Goal: Task Accomplishment & Management: Complete application form

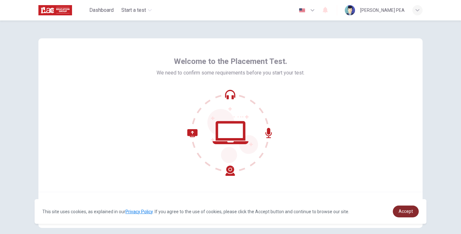
click at [408, 213] on span "Accept" at bounding box center [406, 211] width 14 height 5
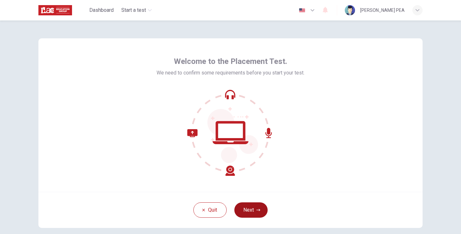
click at [252, 212] on button "Next" at bounding box center [250, 210] width 33 height 15
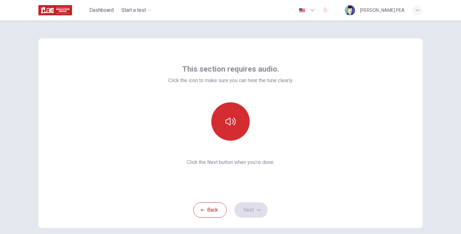
click at [227, 126] on icon "button" at bounding box center [230, 122] width 10 height 10
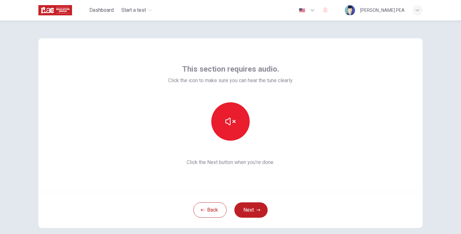
click at [330, 156] on div "This section requires audio. Click the icon to make sure you can hear the tune …" at bounding box center [230, 115] width 384 height 154
click at [255, 208] on button "Next" at bounding box center [250, 210] width 33 height 15
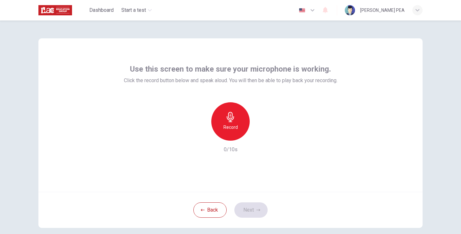
click at [238, 121] on div "Record" at bounding box center [230, 121] width 38 height 38
click at [253, 209] on button "Next" at bounding box center [250, 210] width 33 height 15
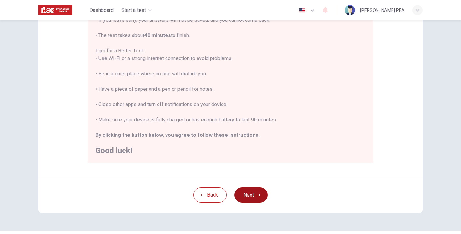
scroll to position [122, 0]
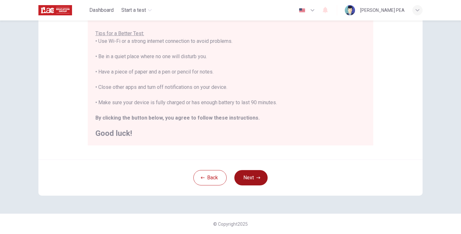
click at [251, 182] on button "Next" at bounding box center [250, 177] width 33 height 15
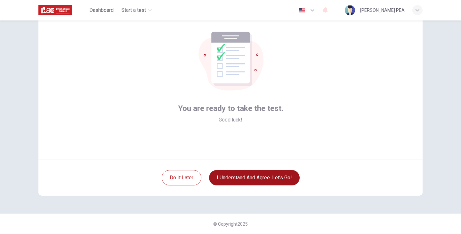
scroll to position [32, 0]
click at [282, 180] on button "I understand and agree. Let’s go!" at bounding box center [254, 177] width 91 height 15
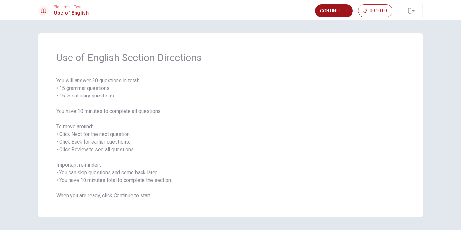
click at [332, 10] on button "Continue" at bounding box center [334, 10] width 38 height 13
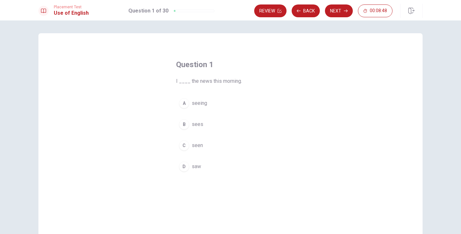
click at [188, 169] on div "D" at bounding box center [184, 167] width 10 height 10
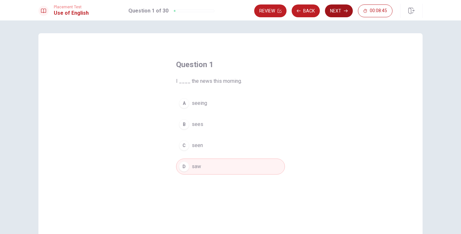
click at [336, 15] on button "Next" at bounding box center [339, 10] width 28 height 13
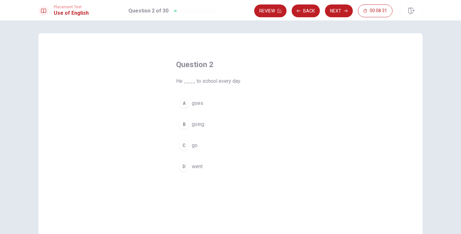
click at [185, 104] on div "A" at bounding box center [184, 103] width 10 height 10
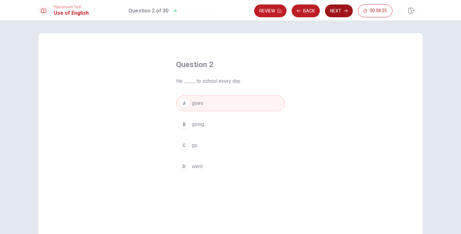
click at [338, 8] on button "Next" at bounding box center [339, 10] width 28 height 13
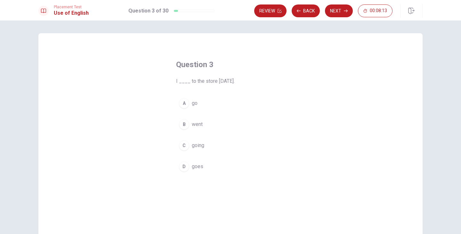
click at [184, 124] on div "B" at bounding box center [184, 124] width 10 height 10
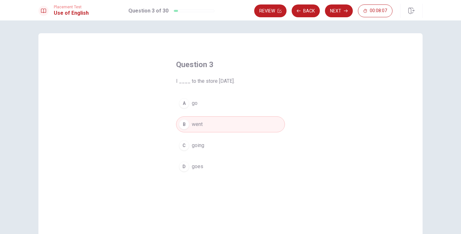
click at [184, 174] on button "D goes" at bounding box center [230, 167] width 109 height 16
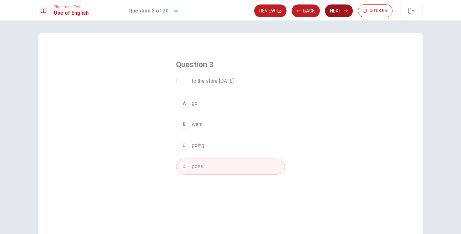
click at [336, 12] on button "Next" at bounding box center [339, 10] width 28 height 13
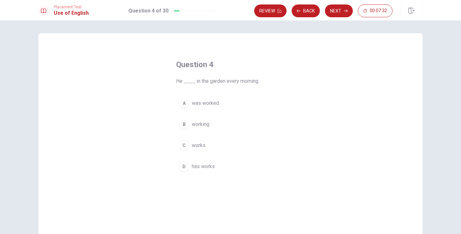
click at [183, 106] on div "A" at bounding box center [184, 103] width 10 height 10
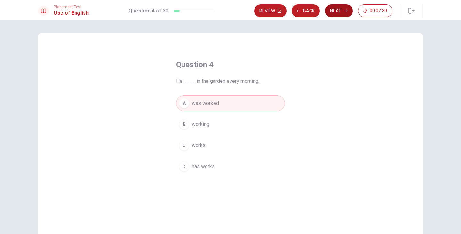
click at [337, 12] on button "Next" at bounding box center [339, 10] width 28 height 13
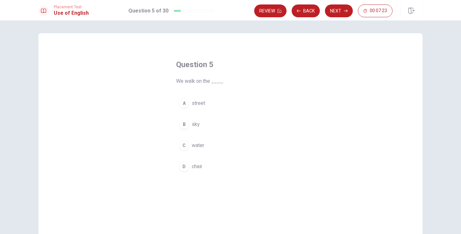
click at [186, 107] on div "A" at bounding box center [184, 103] width 10 height 10
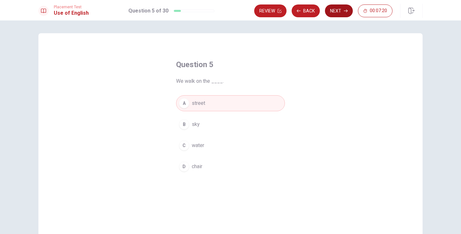
click at [333, 12] on button "Next" at bounding box center [339, 10] width 28 height 13
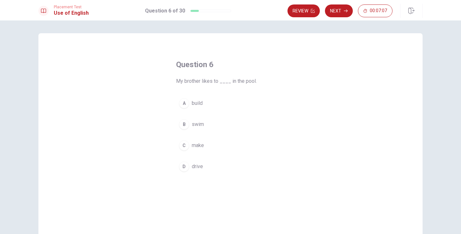
click at [187, 127] on div "B" at bounding box center [184, 124] width 10 height 10
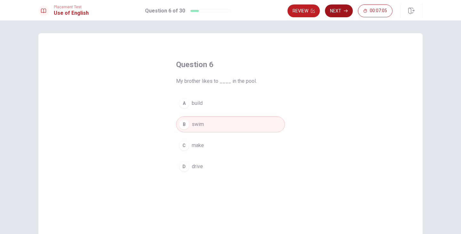
click at [334, 14] on button "Next" at bounding box center [339, 10] width 28 height 13
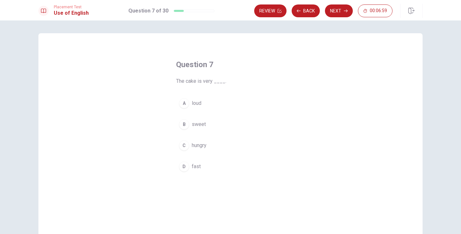
click at [185, 128] on div "B" at bounding box center [184, 124] width 10 height 10
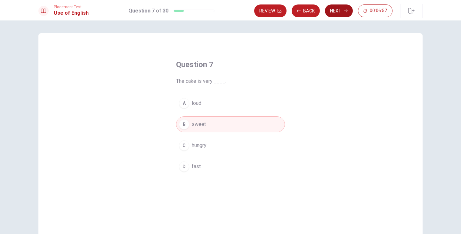
click at [337, 10] on button "Next" at bounding box center [339, 10] width 28 height 13
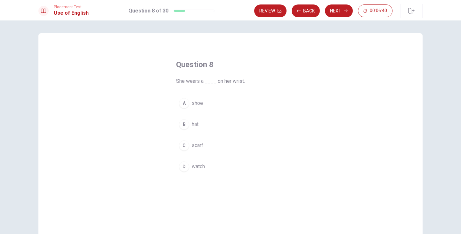
click at [183, 169] on div "D" at bounding box center [184, 167] width 10 height 10
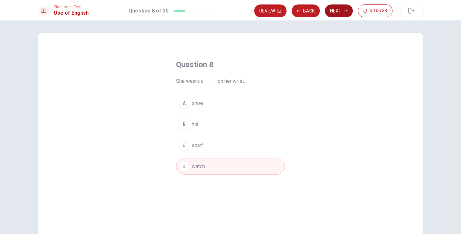
click at [338, 12] on button "Next" at bounding box center [339, 10] width 28 height 13
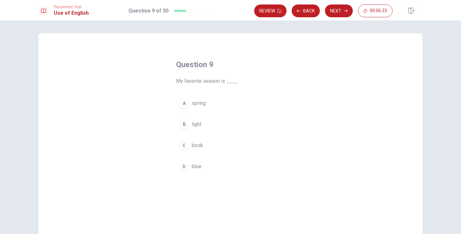
click at [187, 103] on div "A" at bounding box center [184, 103] width 10 height 10
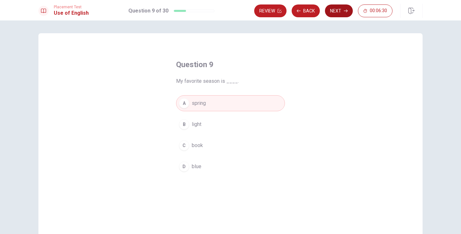
click at [338, 12] on button "Next" at bounding box center [339, 10] width 28 height 13
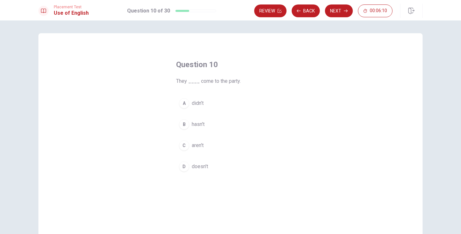
click at [189, 172] on button "D doesn't" at bounding box center [230, 167] width 109 height 16
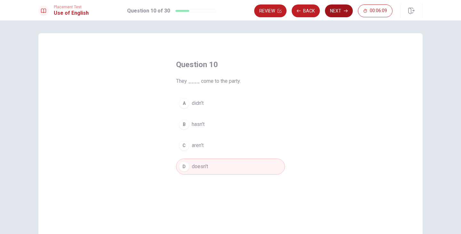
click at [335, 9] on button "Next" at bounding box center [339, 10] width 28 height 13
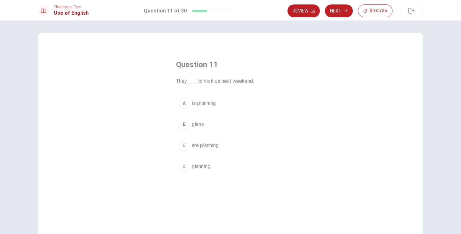
click at [189, 131] on button "B plans" at bounding box center [230, 125] width 109 height 16
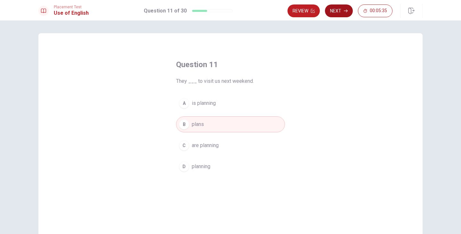
click at [337, 12] on button "Next" at bounding box center [339, 10] width 28 height 13
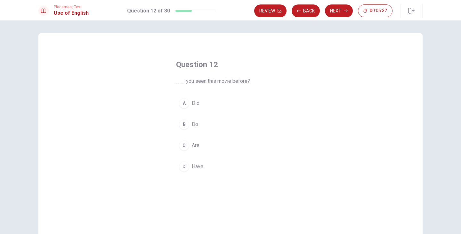
click at [188, 128] on button "B Do" at bounding box center [230, 125] width 109 height 16
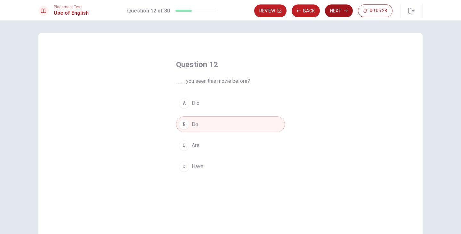
click at [335, 11] on button "Next" at bounding box center [339, 10] width 28 height 13
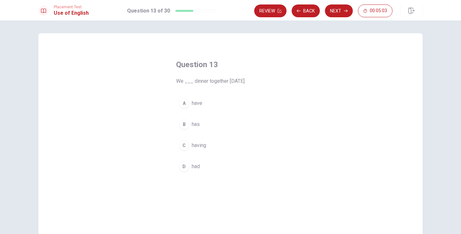
click at [185, 124] on div "B" at bounding box center [184, 124] width 10 height 10
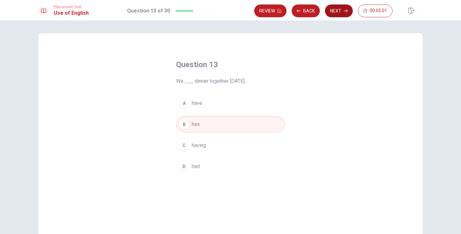
click at [335, 14] on button "Next" at bounding box center [339, 10] width 28 height 13
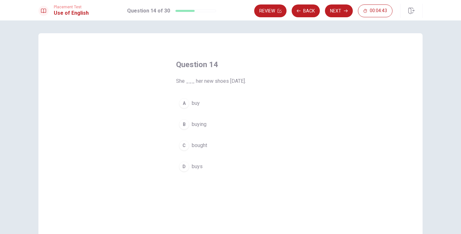
click at [185, 169] on div "D" at bounding box center [184, 167] width 10 height 10
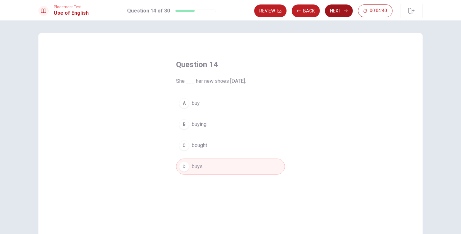
click at [335, 14] on button "Next" at bounding box center [339, 10] width 28 height 13
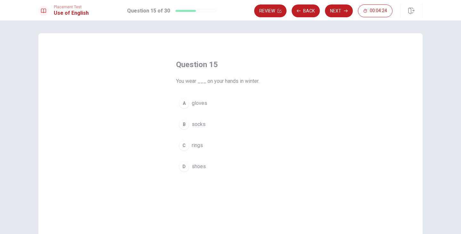
click at [184, 105] on div "A" at bounding box center [184, 103] width 10 height 10
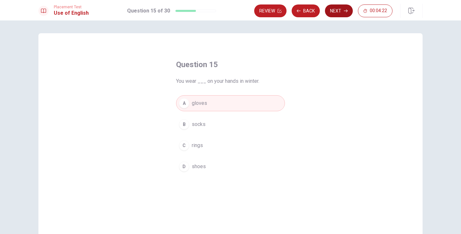
click at [333, 14] on button "Next" at bounding box center [339, 10] width 28 height 13
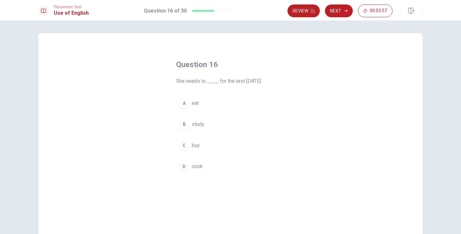
click at [182, 127] on div "B" at bounding box center [184, 124] width 10 height 10
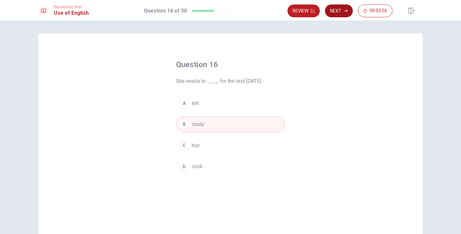
click at [334, 17] on button "Next" at bounding box center [339, 10] width 28 height 13
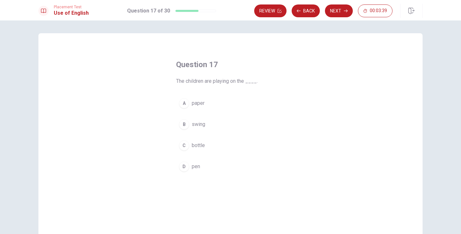
click at [181, 126] on div "B" at bounding box center [184, 124] width 10 height 10
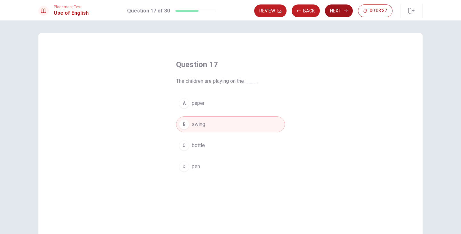
click at [336, 12] on button "Next" at bounding box center [339, 10] width 28 height 13
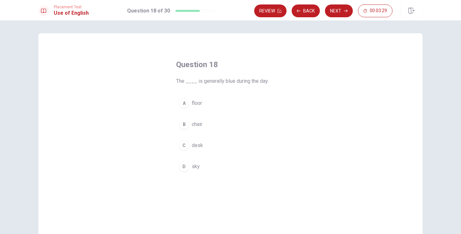
click at [185, 167] on div "D" at bounding box center [184, 167] width 10 height 10
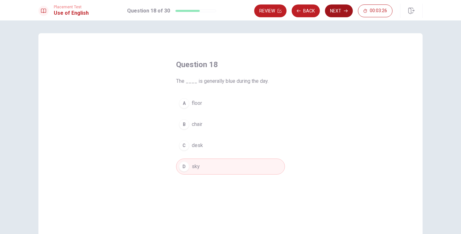
click at [342, 11] on button "Next" at bounding box center [339, 10] width 28 height 13
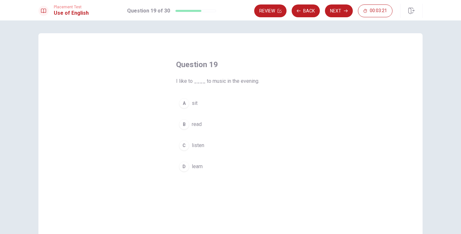
click at [189, 148] on button "C listen" at bounding box center [230, 146] width 109 height 16
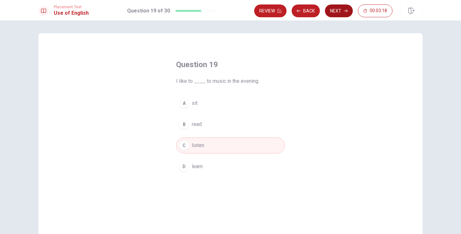
click at [335, 16] on button "Next" at bounding box center [339, 10] width 28 height 13
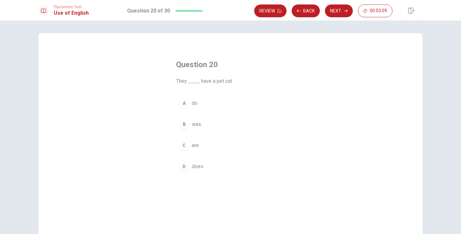
click at [186, 150] on div "C" at bounding box center [184, 146] width 10 height 10
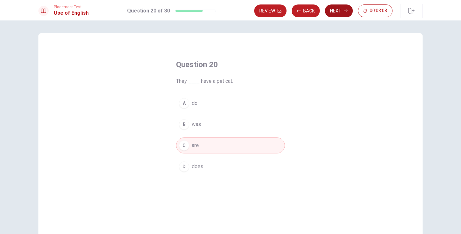
click at [340, 14] on button "Next" at bounding box center [339, 10] width 28 height 13
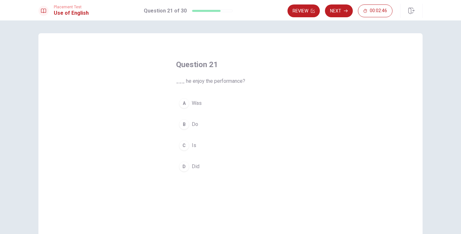
click at [187, 147] on div "C" at bounding box center [184, 146] width 10 height 10
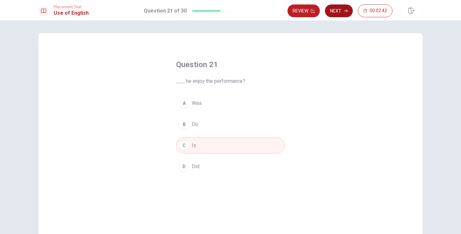
click at [337, 11] on button "Next" at bounding box center [339, 10] width 28 height 13
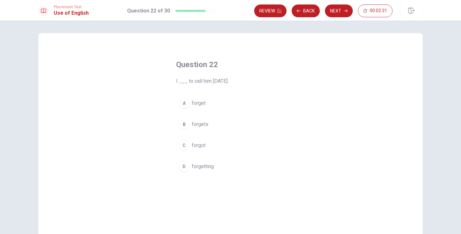
click at [186, 107] on div "A" at bounding box center [184, 103] width 10 height 10
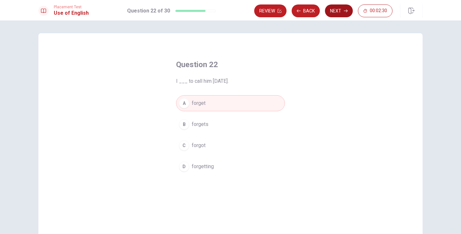
click at [341, 15] on button "Next" at bounding box center [339, 10] width 28 height 13
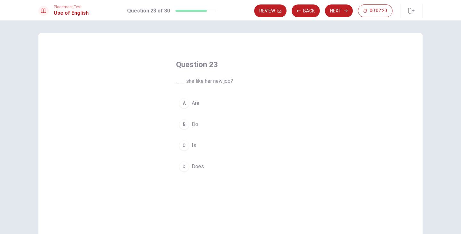
click at [189, 169] on button "D Does" at bounding box center [230, 167] width 109 height 16
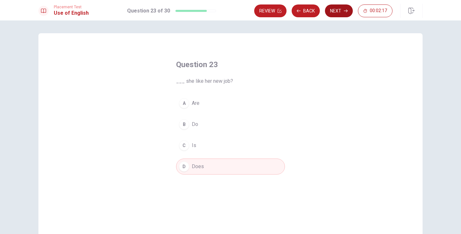
click at [340, 14] on button "Next" at bounding box center [339, 10] width 28 height 13
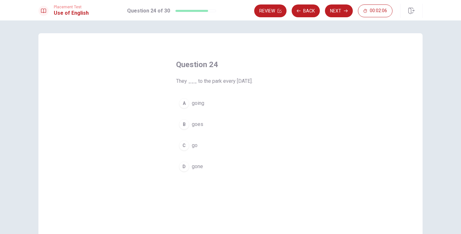
click at [186, 131] on button "B goes" at bounding box center [230, 125] width 109 height 16
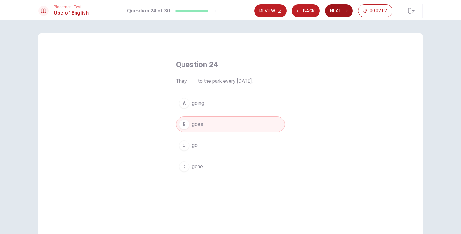
click at [337, 12] on button "Next" at bounding box center [339, 10] width 28 height 13
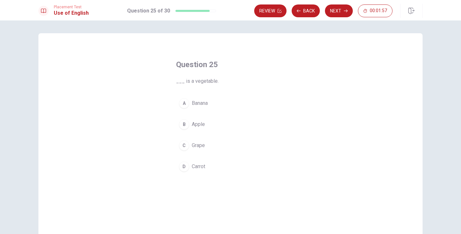
click at [184, 165] on div "D" at bounding box center [184, 167] width 10 height 10
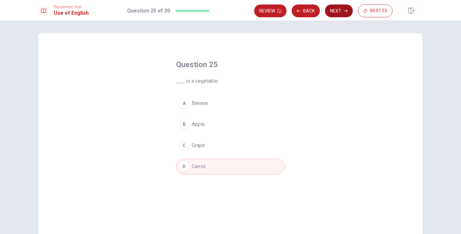
click at [334, 15] on button "Next" at bounding box center [339, 10] width 28 height 13
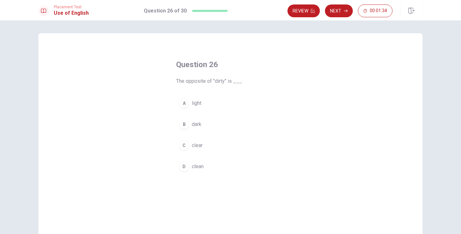
click at [187, 171] on button "D clean" at bounding box center [230, 167] width 109 height 16
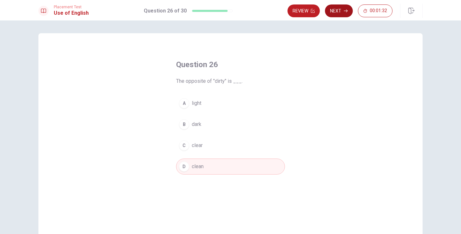
click at [338, 12] on button "Next" at bounding box center [339, 10] width 28 height 13
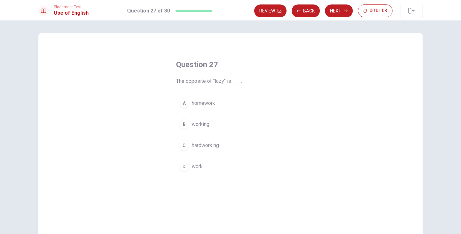
click at [187, 121] on div "B" at bounding box center [184, 124] width 10 height 10
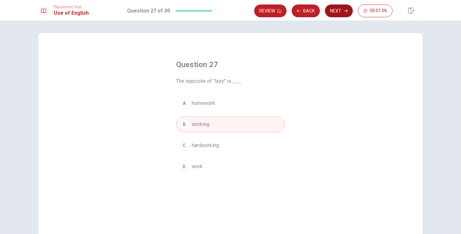
click at [335, 14] on button "Next" at bounding box center [339, 10] width 28 height 13
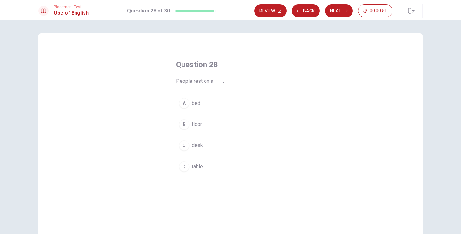
click at [187, 104] on div "A" at bounding box center [184, 103] width 10 height 10
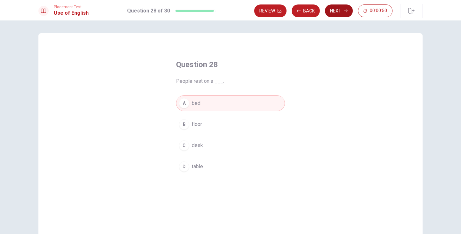
click at [339, 13] on button "Next" at bounding box center [339, 10] width 28 height 13
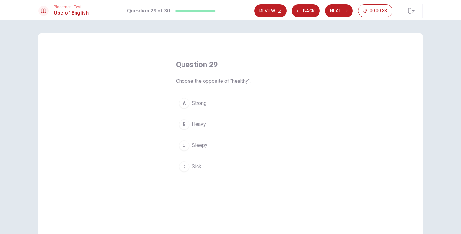
click at [186, 171] on div "D" at bounding box center [184, 167] width 10 height 10
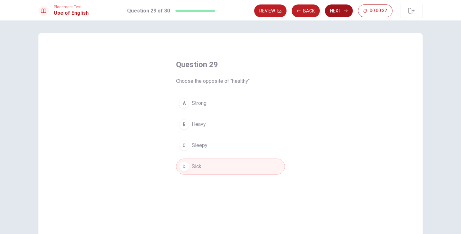
click at [337, 15] on button "Next" at bounding box center [339, 10] width 28 height 13
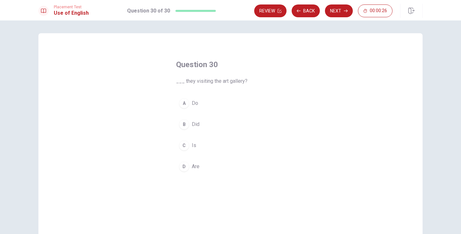
click at [185, 174] on button "D Are" at bounding box center [230, 167] width 109 height 16
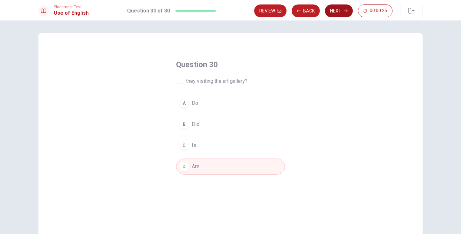
click at [336, 12] on button "Next" at bounding box center [339, 10] width 28 height 13
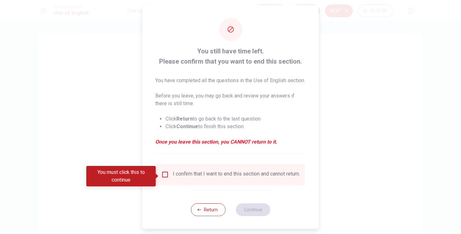
click at [175, 179] on div "I confirm that I want to end this section and cannot return." at bounding box center [236, 175] width 127 height 8
click at [162, 176] on input "You must click this to continue" at bounding box center [165, 175] width 8 height 8
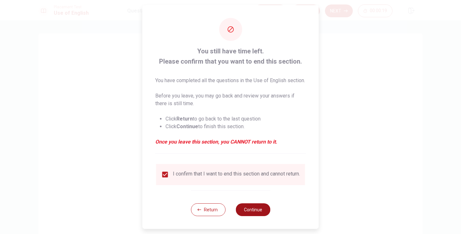
click at [257, 216] on button "Continue" at bounding box center [253, 210] width 35 height 13
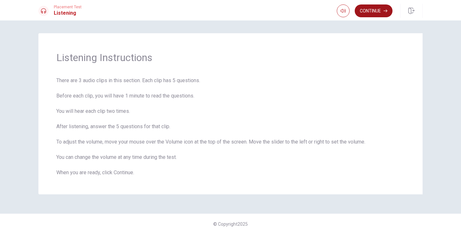
click at [371, 11] on button "Continue" at bounding box center [374, 10] width 38 height 13
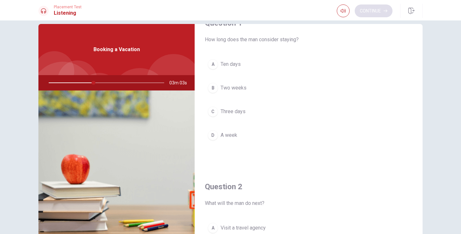
scroll to position [19, 0]
click at [215, 92] on div "B" at bounding box center [213, 88] width 10 height 10
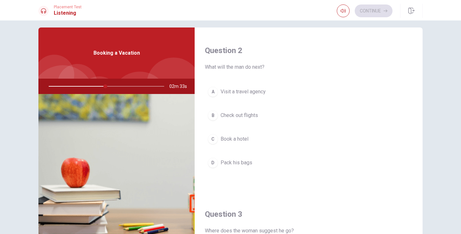
scroll to position [159, 0]
click at [218, 114] on button "B Check out flights" at bounding box center [309, 116] width 208 height 16
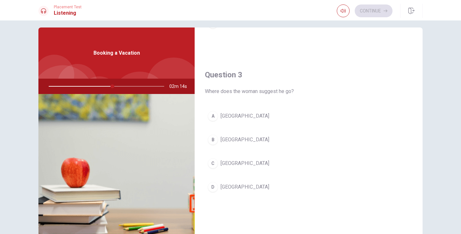
scroll to position [299, 0]
click at [214, 122] on button "A [GEOGRAPHIC_DATA]" at bounding box center [309, 116] width 208 height 16
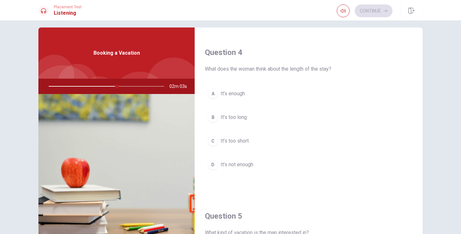
scroll to position [477, 0]
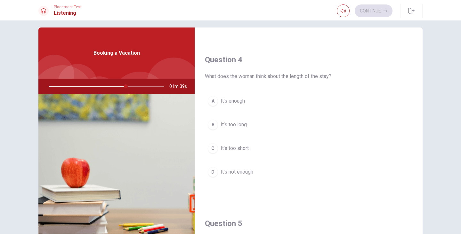
click at [229, 130] on button "B It’s too long" at bounding box center [309, 125] width 208 height 16
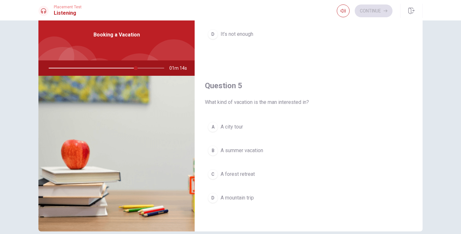
scroll to position [25, 0]
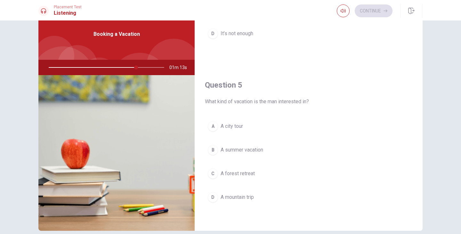
click at [211, 151] on div "B" at bounding box center [213, 150] width 10 height 10
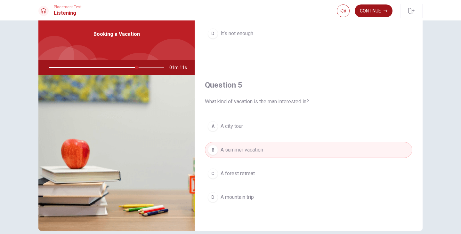
click at [374, 6] on button "Continue" at bounding box center [374, 10] width 38 height 13
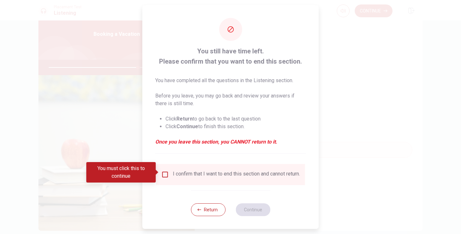
click at [165, 175] on input "You must click this to continue" at bounding box center [165, 175] width 8 height 8
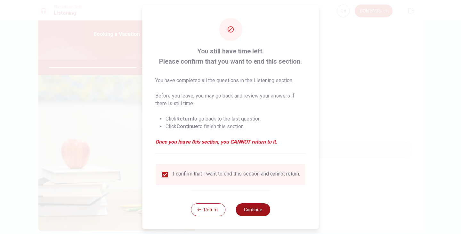
click at [252, 216] on button "Continue" at bounding box center [253, 210] width 35 height 13
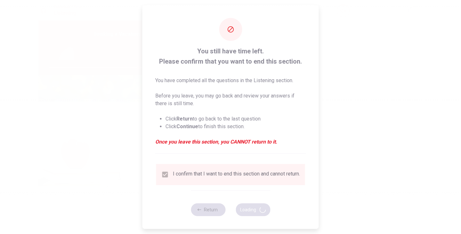
type input "79"
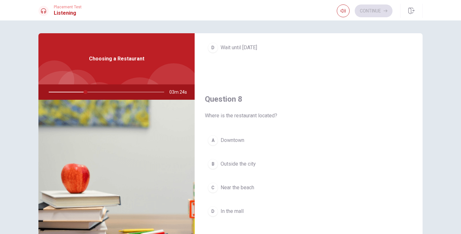
scroll to position [281, 0]
click at [247, 146] on button "A Downtown" at bounding box center [309, 140] width 208 height 16
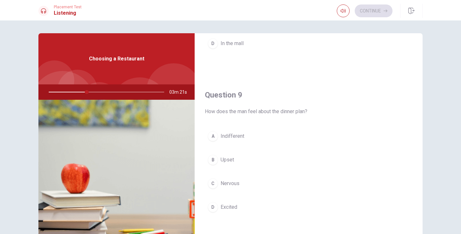
scroll to position [453, 0]
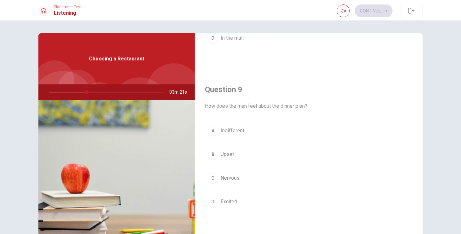
click at [252, 138] on button "A Indifferent" at bounding box center [309, 131] width 208 height 16
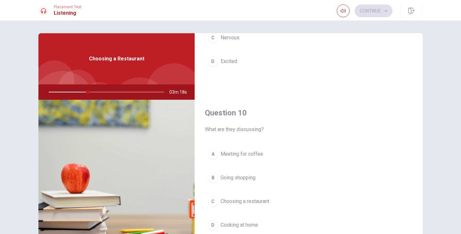
scroll to position [597, 0]
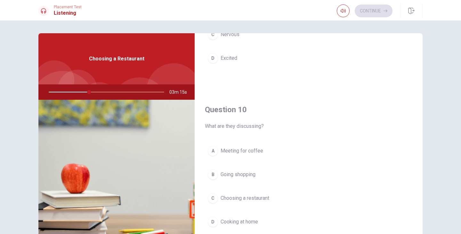
click at [269, 200] on span "Choosing a restaurant" at bounding box center [245, 199] width 49 height 8
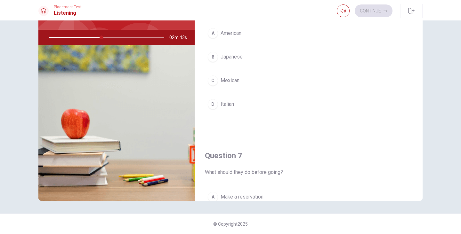
scroll to position [4, 0]
click at [216, 108] on div "D" at bounding box center [213, 105] width 10 height 10
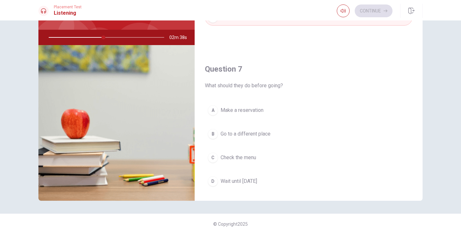
scroll to position [91, 0]
click at [303, 138] on button "B Go to a different place" at bounding box center [309, 134] width 208 height 16
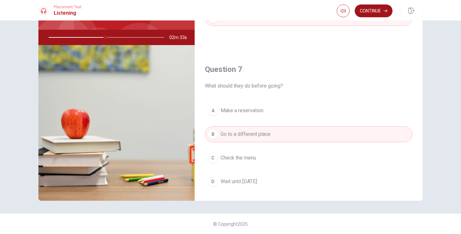
click at [372, 11] on button "Continue" at bounding box center [374, 10] width 38 height 13
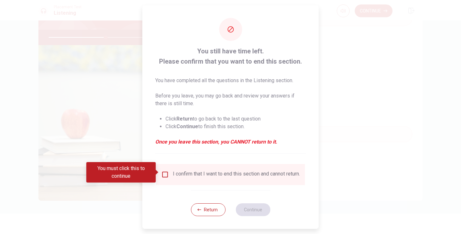
click at [163, 176] on input "You must click this to continue" at bounding box center [165, 175] width 8 height 8
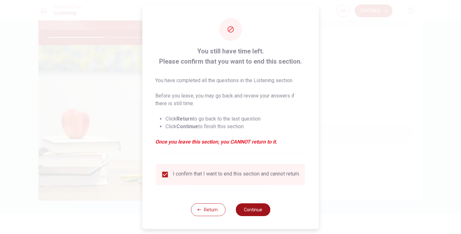
click at [258, 212] on button "Continue" at bounding box center [253, 210] width 35 height 13
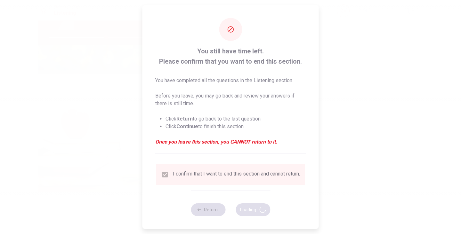
type input "50"
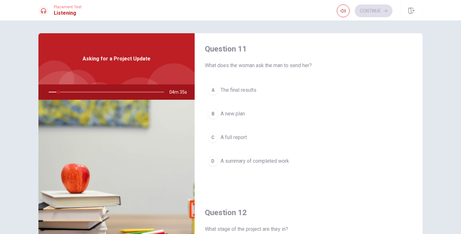
scroll to position [2, 0]
type input "46"
click at [208, 141] on button "C A full report" at bounding box center [309, 138] width 208 height 16
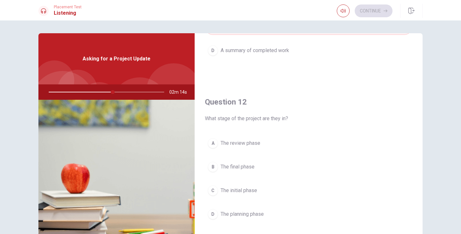
scroll to position [115, 0]
click at [259, 168] on button "B The final phase" at bounding box center [309, 165] width 208 height 16
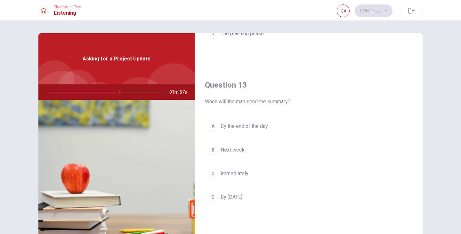
scroll to position [294, 0]
click at [259, 156] on button "B Next week" at bounding box center [309, 150] width 208 height 16
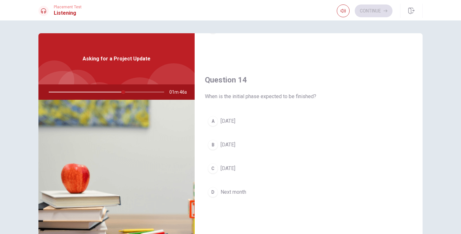
scroll to position [466, 0]
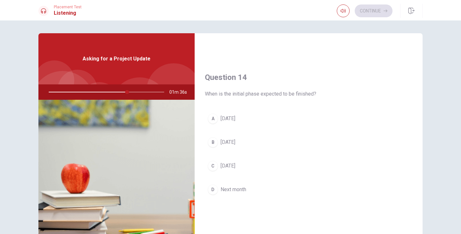
click at [215, 172] on button "C [DATE]" at bounding box center [309, 166] width 208 height 16
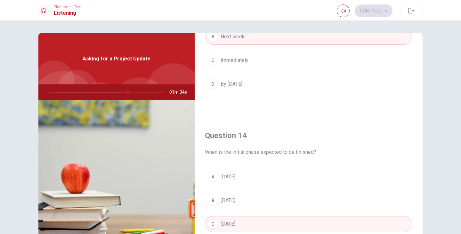
scroll to position [400, 0]
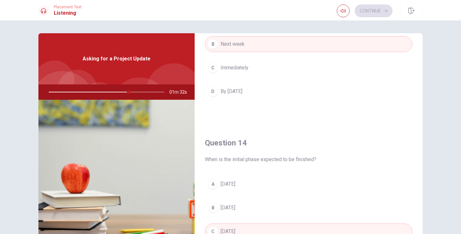
click at [295, 69] on button "C Immediately" at bounding box center [309, 68] width 208 height 16
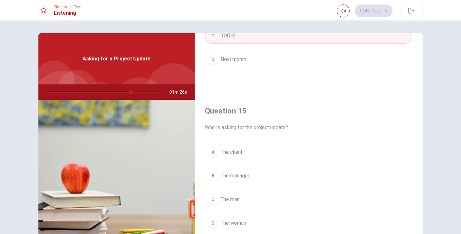
scroll to position [596, 0]
click at [260, 156] on button "A The client" at bounding box center [309, 153] width 208 height 16
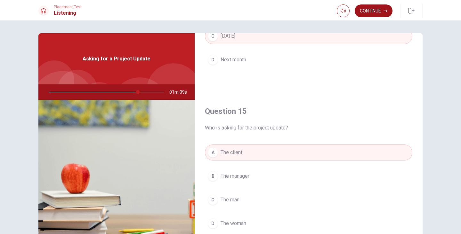
click at [374, 13] on button "Continue" at bounding box center [374, 10] width 38 height 13
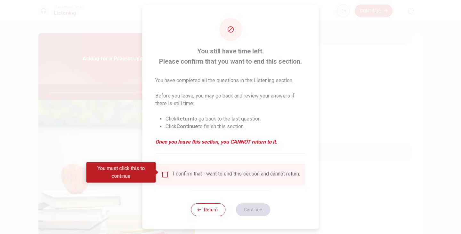
click at [167, 172] on input "You must click this to continue" at bounding box center [165, 175] width 8 height 8
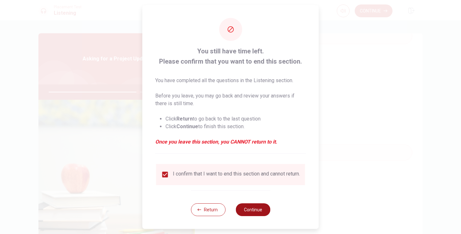
click at [252, 210] on button "Continue" at bounding box center [253, 210] width 35 height 13
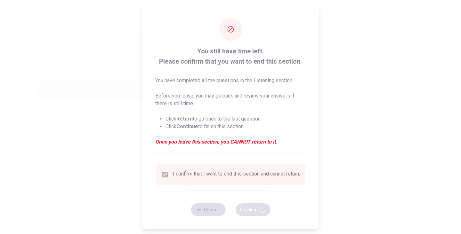
type input "78"
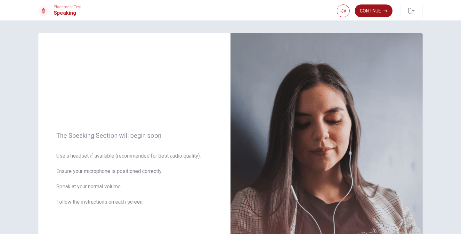
click at [376, 10] on button "Continue" at bounding box center [374, 10] width 38 height 13
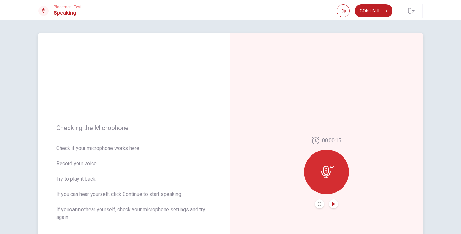
click at [332, 206] on icon "Play Audio" at bounding box center [333, 204] width 3 height 4
click at [370, 11] on button "Continue" at bounding box center [374, 10] width 38 height 13
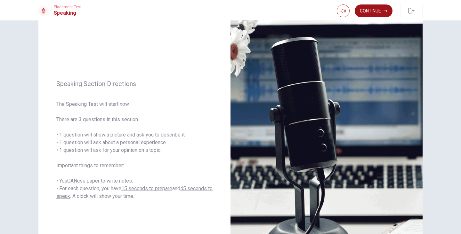
scroll to position [32, 0]
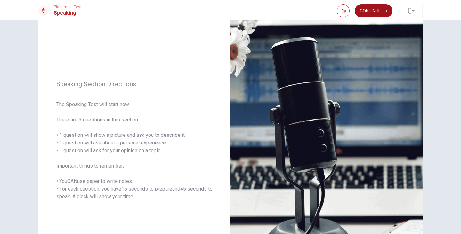
click at [372, 11] on button "Continue" at bounding box center [374, 10] width 38 height 13
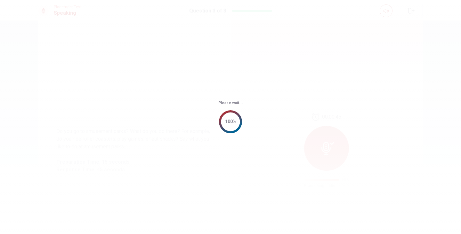
scroll to position [0, 0]
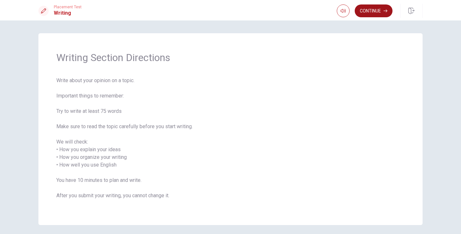
click at [372, 13] on button "Continue" at bounding box center [374, 10] width 38 height 13
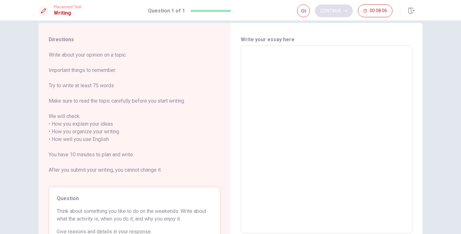
scroll to position [11, 0]
click at [313, 77] on textarea at bounding box center [326, 139] width 163 height 178
type textarea "I"
type textarea "x"
type textarea "I"
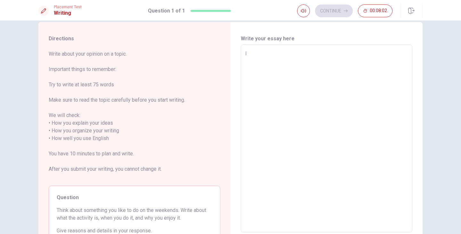
type textarea "x"
type textarea "I l"
type textarea "x"
type textarea "I lk"
type textarea "x"
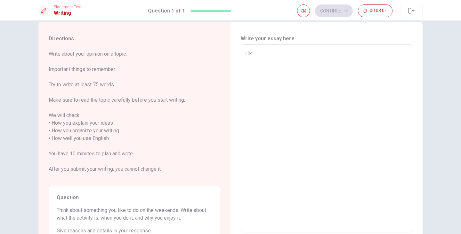
type textarea "I lkm"
type textarea "x"
type textarea "I lkme"
type textarea "x"
type textarea "I lkme"
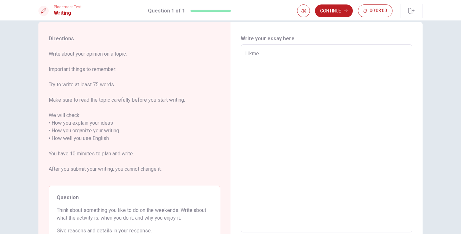
type textarea "x"
type textarea "I lkme t"
type textarea "x"
type textarea "I lkme to"
type textarea "x"
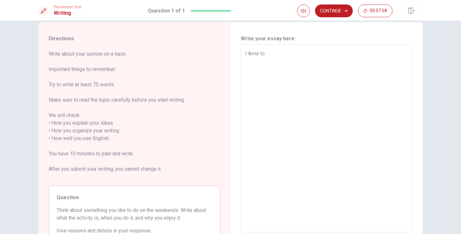
type textarea "I lkme to"
type textarea "x"
type textarea "I lkme to"
type textarea "x"
type textarea "I lkme t"
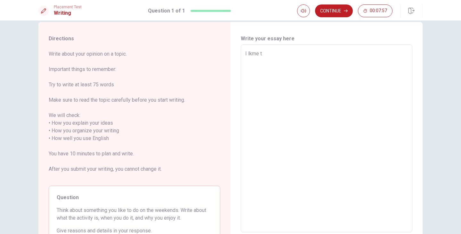
type textarea "x"
type textarea "I lkme"
type textarea "x"
type textarea "I lkme"
type textarea "x"
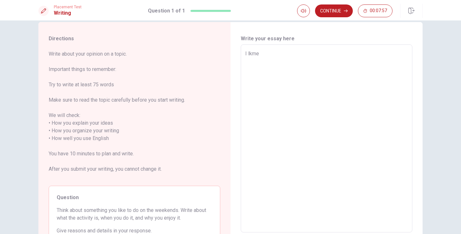
type textarea "I lkm"
type textarea "x"
type textarea "I lk"
type textarea "x"
type textarea "I l"
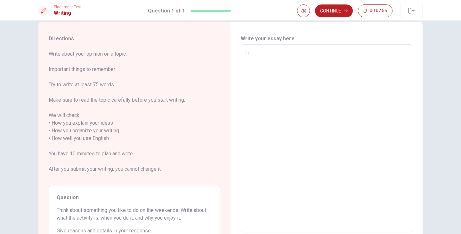
type textarea "x"
type textarea "I li"
type textarea "x"
type textarea "I lik"
type textarea "x"
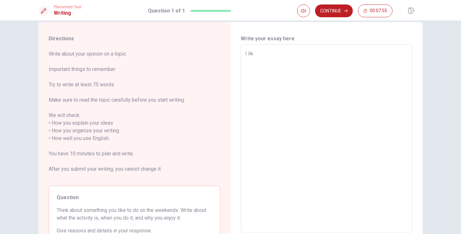
type textarea "I like"
type textarea "x"
type textarea "I like"
type textarea "x"
type textarea "I like t"
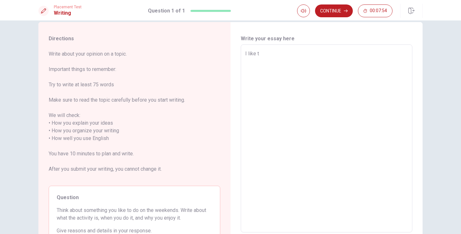
type textarea "x"
type textarea "I like to"
type textarea "x"
type textarea "I like to"
type textarea "x"
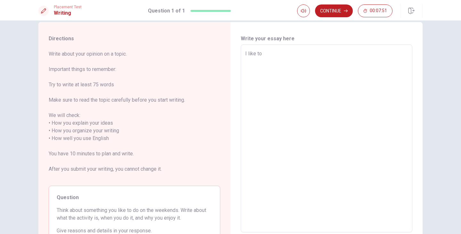
type textarea "I like to w"
type textarea "x"
type textarea "I like to wa"
type textarea "x"
type textarea "I like to wat"
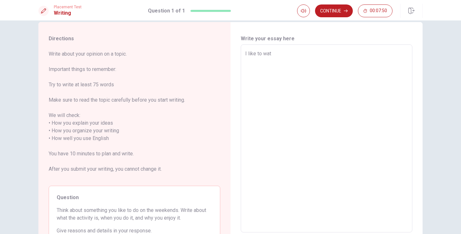
type textarea "x"
type textarea "I like to watc"
type textarea "x"
type textarea "I like to watch"
type textarea "x"
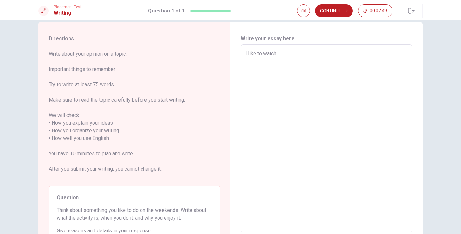
type textarea "I like to watch"
type textarea "x"
type textarea "I like to watch s"
type textarea "x"
type textarea "I like to watch se"
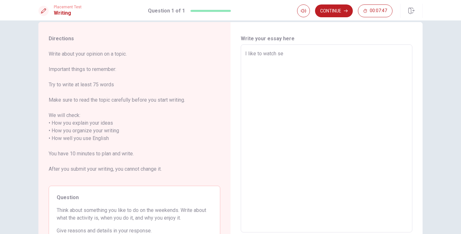
type textarea "x"
type textarea "I like to watch ser"
type textarea "x"
type textarea "I like to watch seri"
type textarea "x"
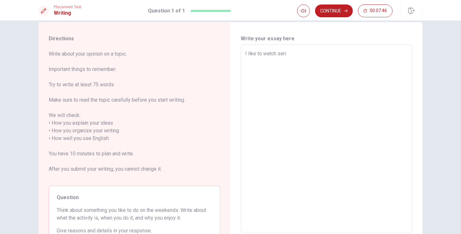
type textarea "I like to watch serie"
type textarea "x"
type textarea "I like to watch series"
type textarea "x"
type textarea "I like to watch series"
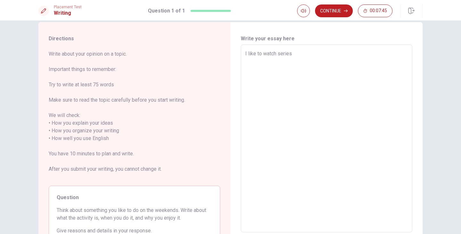
type textarea "x"
type textarea "I like to watch series w"
type textarea "x"
type textarea "I like to watch series wi"
type textarea "x"
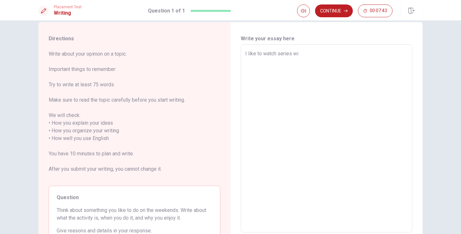
type textarea "I like to watch series wit"
type textarea "x"
type textarea "I like to watch series with"
type textarea "x"
type textarea "I like to watch series with"
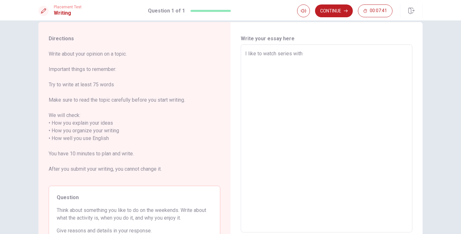
type textarea "x"
type textarea "I like to watch series with m"
type textarea "x"
type textarea "I like to watch series with my"
type textarea "x"
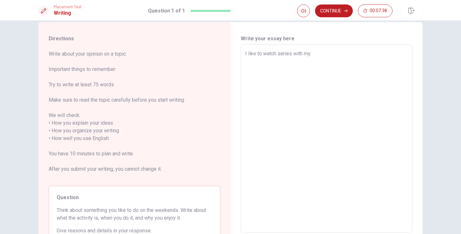
type textarea "I like to watch series with my"
type textarea "x"
type textarea "I like to watch series with my w"
type textarea "x"
type textarea "I like to watch series with my wi"
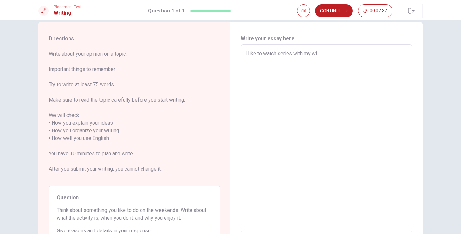
type textarea "x"
type textarea "I like to watch series with my wif"
type textarea "x"
type textarea "I like to watch series with my wifw"
type textarea "x"
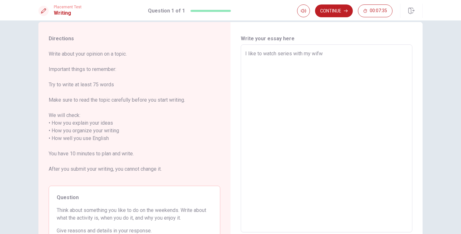
type textarea "I like to watch series with my wif"
type textarea "x"
type textarea "I like to watch series with my wifw"
type textarea "x"
type textarea "I like to watch series with my wif"
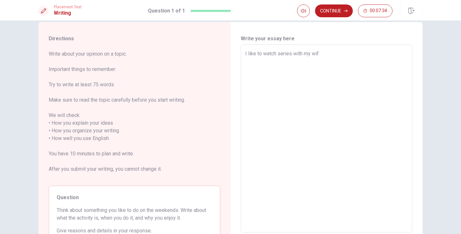
type textarea "x"
type textarea "I like to watch series with my wife"
type textarea "x"
type textarea "I like to watch series with my wife,"
type textarea "x"
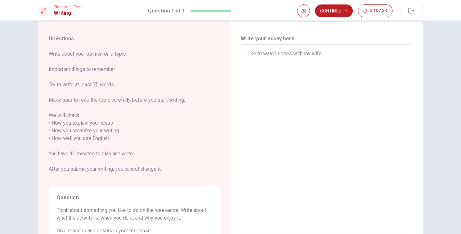
type textarea "I like to watch series with my wife,"
type textarea "x"
type textarea "I like to watch series with my wife, w"
type textarea "x"
type textarea "I like to watch series with my wife, we"
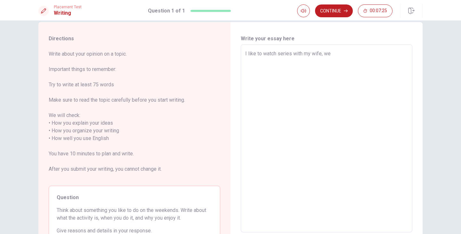
type textarea "x"
type textarea "I like to watch series with my wife, we"
type textarea "x"
type textarea "I like to watch series with my wife, we w"
type textarea "x"
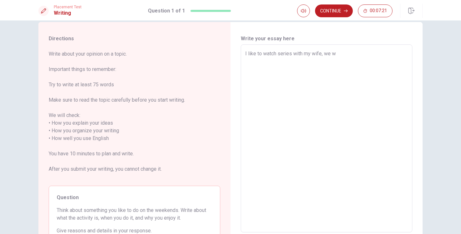
type textarea "I like to watch series with my wife, we wa"
type textarea "x"
type textarea "I like to watch series with my wife, we wan"
type textarea "x"
type textarea "I like to watch series with my wife, we want"
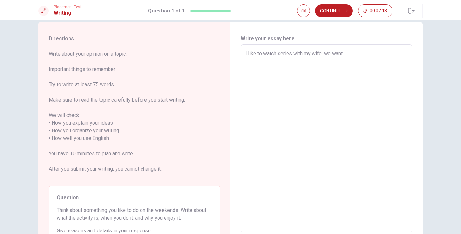
type textarea "x"
type textarea "I like to watch series with my wife, we want"
type textarea "x"
type textarea "I like to watch series with my wife, we want t"
type textarea "x"
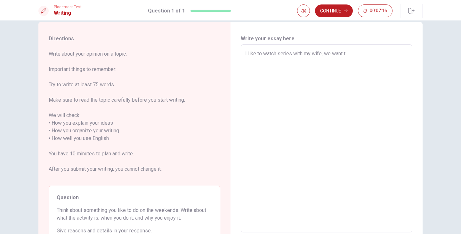
type textarea "I like to watch series with my wife, we want to"
type textarea "x"
type textarea "I like to watch series with my wife, we want to"
type textarea "x"
type textarea "I like to watch series with my wife, we want to l"
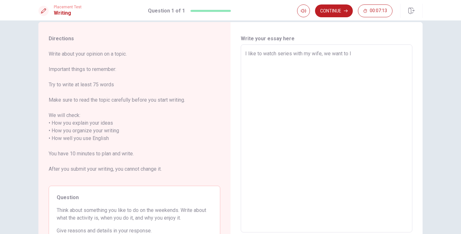
type textarea "x"
type textarea "I like to watch series with my wife, we want to le"
type textarea "x"
type textarea "I like to watch series with my wife, we want to lea"
type textarea "x"
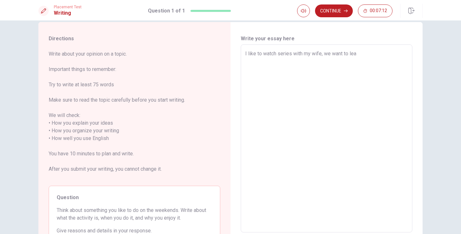
type textarea "I like to watch series with my wife, we want to [PERSON_NAME]"
type textarea "x"
type textarea "I like to watch series with my wife, we want to learn"
type textarea "x"
type textarea "I like to watch series with my wife, we want to learn"
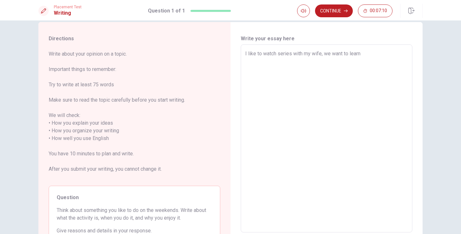
type textarea "x"
type textarea "I like to watch series with my wife, we want to learn e"
type textarea "x"
type textarea "I like to watch series with my wife, we want to learn en"
type textarea "x"
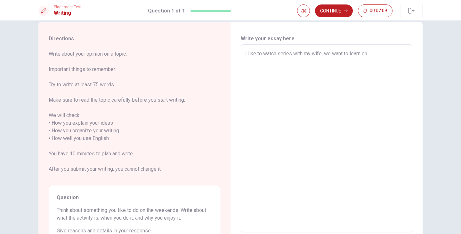
type textarea "I like to watch series with my wife, we want to learn eng"
type textarea "x"
type textarea "I like to watch series with my wife, we want to learn engl"
type textarea "x"
type textarea "I like to watch series with my wife, we want to learn engli"
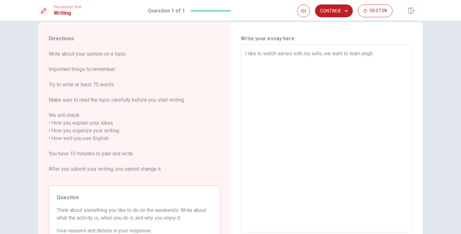
type textarea "x"
type textarea "I like to watch series with my wife, we want to learn englis"
type textarea "x"
type textarea "I like to watch series with my wife, we want to learn english"
type textarea "x"
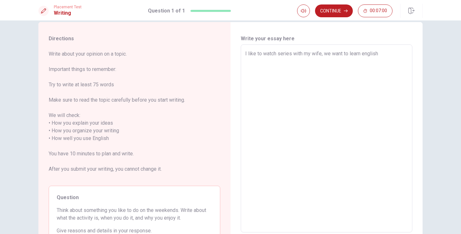
type textarea "I like to watch series with my wife, we want to learn english,"
type textarea "x"
type textarea "I like to watch series with my wife, we want to learn english,"
type textarea "x"
type textarea "I like to watch series with my wife, we want to learn english, a"
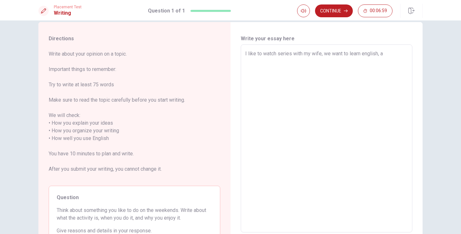
type textarea "x"
type textarea "I like to watch series with my wife, we want to learn english, al"
type textarea "x"
type textarea "I like to watch series with my wife, we want to learn english, all"
type textarea "x"
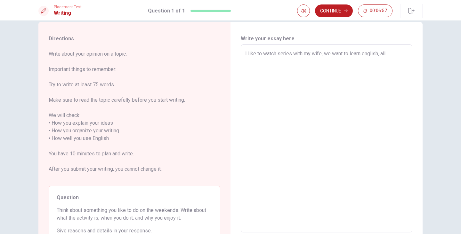
type textarea "I like to watch series with my wife, we want to learn english, all"
type textarea "x"
type textarea "I like to watch series with my wife, we want to learn english, all t"
type textarea "x"
type textarea "I like to watch series with my wife, we want to learn english, all th"
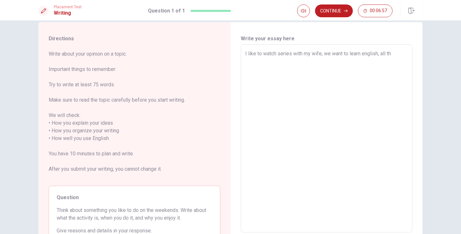
type textarea "x"
type textarea "I like to watch series with my wife, we want to learn english, all the"
type textarea "x"
type textarea "I like to watch series with my wife, we want to learn english, all the"
type textarea "x"
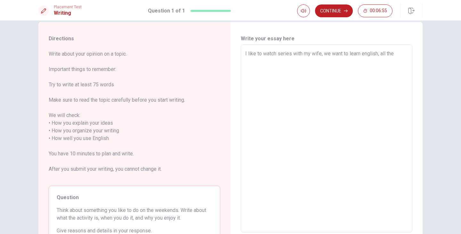
type textarea "I like to watch series with my wife, we want to learn english, all the s"
type textarea "x"
type textarea "I like to watch series with my wife, we want to learn english, all the se"
type textarea "x"
type textarea "I like to watch series with my wife, we want to learn english, all the ser"
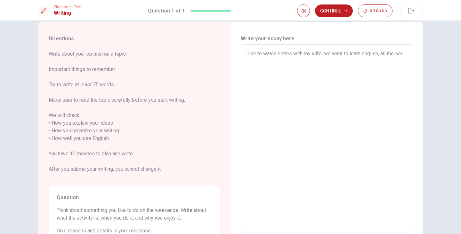
type textarea "x"
type textarea "I like to watch series with my wife, we want to learn english, all the seri"
type textarea "x"
type textarea "I like to watch series with my wife, we want to learn english, all the serie"
type textarea "x"
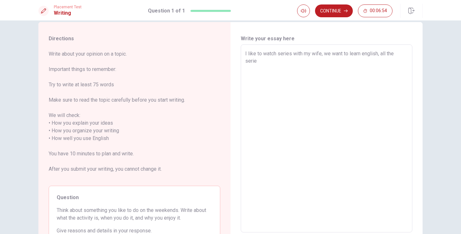
type textarea "I like to watch series with my wife, we want to learn english, all the series"
type textarea "x"
type textarea "I like to watch series with my wife, we want to learn english, all the series"
type textarea "x"
type textarea "I like to watch series with my wife, we want to learn english, all the series w"
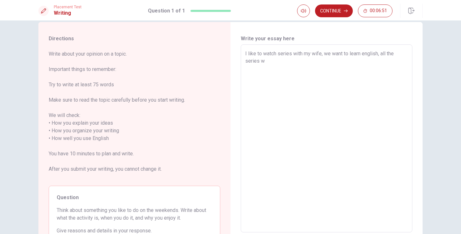
type textarea "x"
type textarea "I like to watch series with my wife, we want to learn english, all the series we"
type textarea "x"
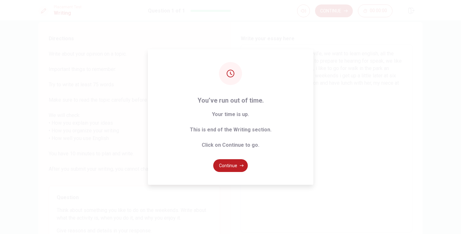
click at [388, 87] on div "You’ve run out of time. Your time is up. This is end of the Writing section. Cl…" at bounding box center [230, 117] width 461 height 234
click at [231, 172] on button "Continue" at bounding box center [230, 165] width 35 height 13
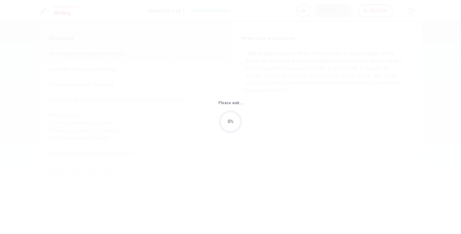
scroll to position [0, 0]
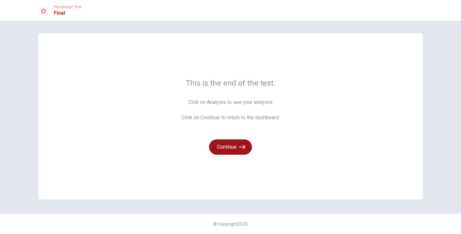
click at [233, 147] on button "Continue" at bounding box center [230, 147] width 43 height 15
